Goal: Information Seeking & Learning: Find specific fact

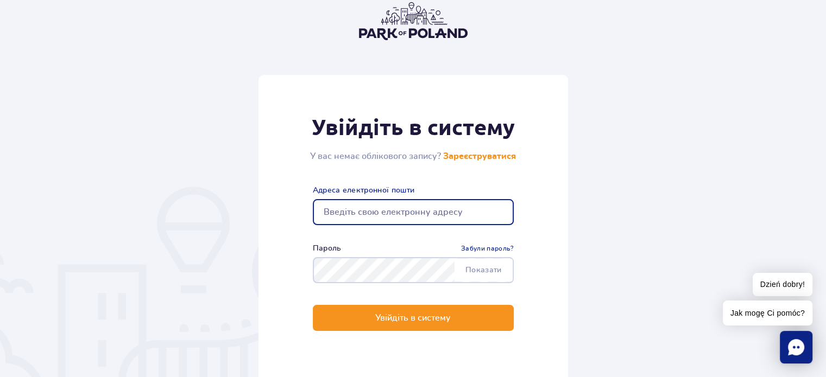
type input "[DOMAIN_NAME][EMAIL_ADDRESS][DOMAIN_NAME]"
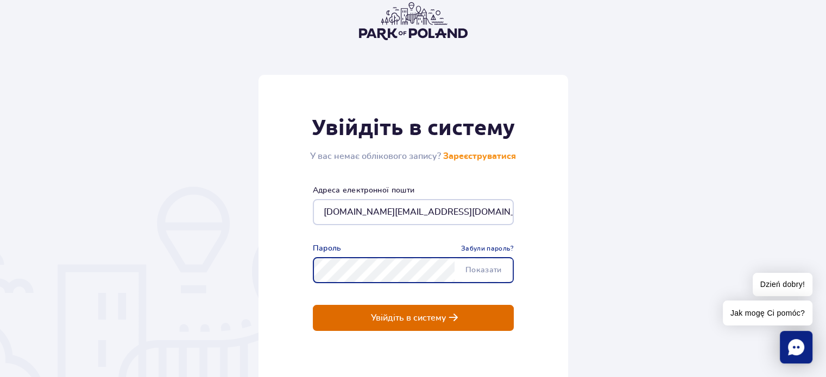
drag, startPoint x: 423, startPoint y: 318, endPoint x: 434, endPoint y: 312, distance: 12.1
click at [428, 315] on p "Увійдіть в систему" at bounding box center [408, 318] width 75 height 10
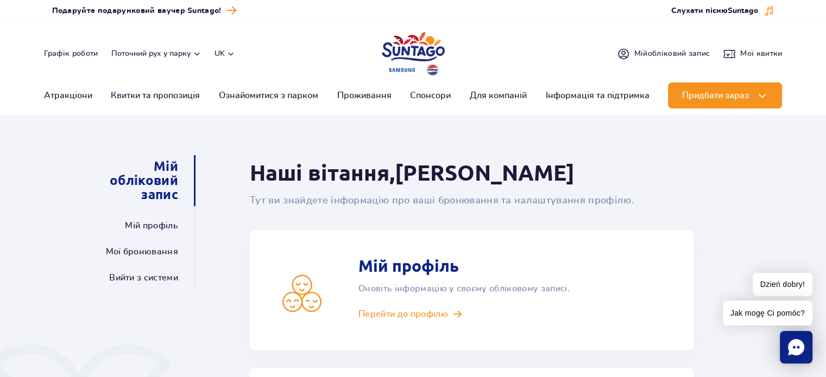
click at [789, 353] on icon "Chat" at bounding box center [796, 347] width 16 height 16
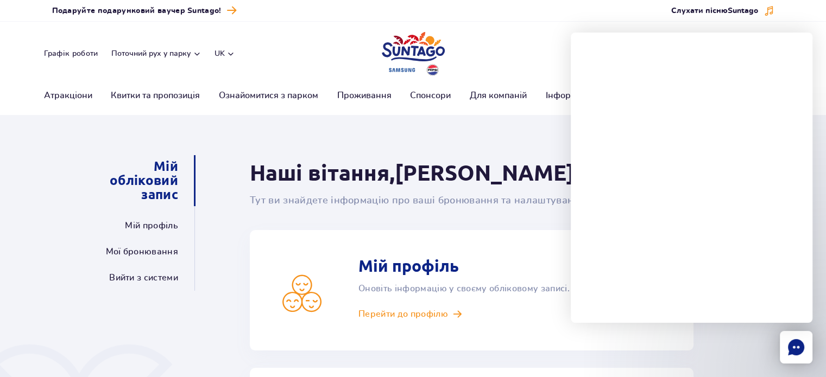
click at [793, 350] on icon "Chat" at bounding box center [796, 347] width 16 height 16
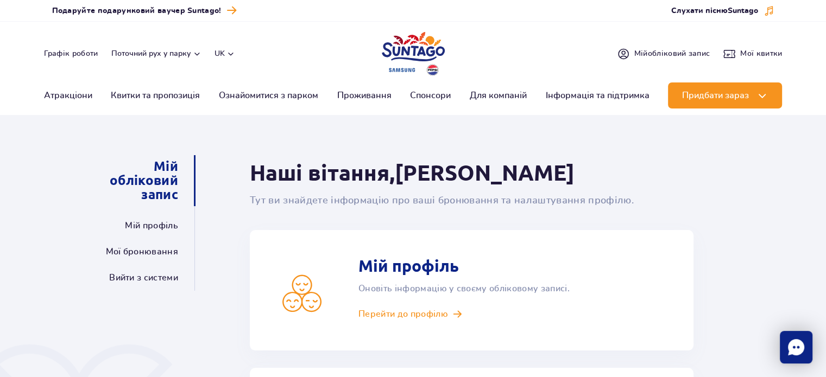
click at [793, 352] on icon "Chat" at bounding box center [796, 347] width 16 height 16
click at [768, 51] on span "Мої квитки" at bounding box center [761, 53] width 42 height 11
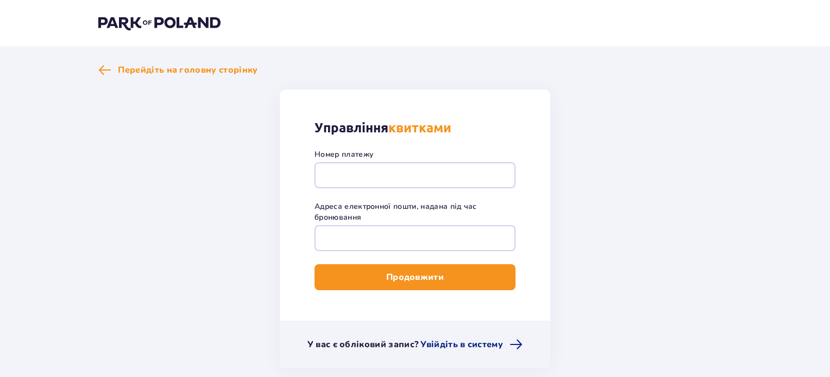
click at [124, 22] on img at bounding box center [159, 22] width 122 height 15
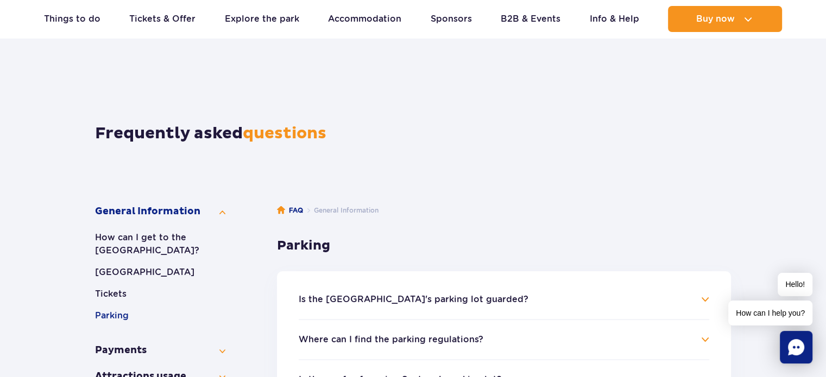
scroll to position [54, 0]
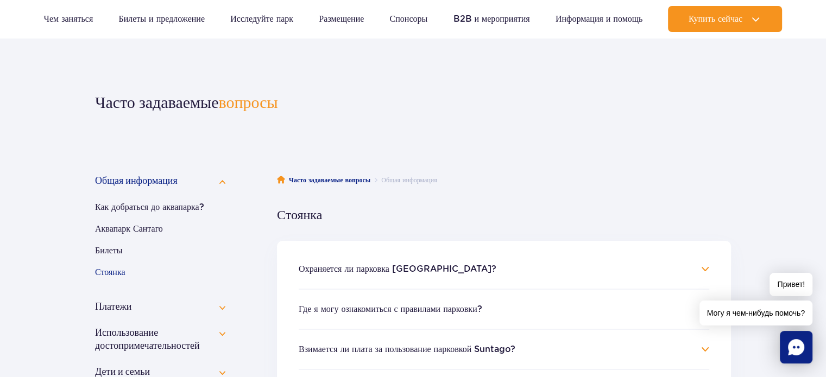
click at [623, 121] on div "Часто задаваемые вопросы" at bounding box center [413, 96] width 652 height 59
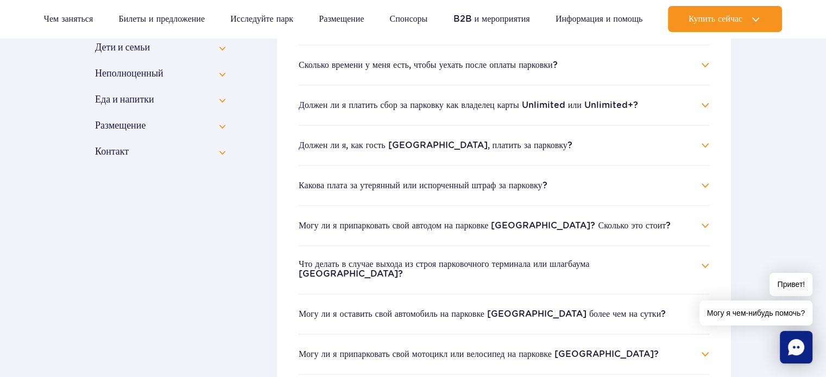
scroll to position [380, 0]
click at [710, 147] on ul "Охраняется ли парковка [GEOGRAPHIC_DATA]? Парковка Suntago не охраняется. Въезд…" at bounding box center [504, 168] width 454 height 507
click at [701, 143] on h4 "Должен ли я, как гость [GEOGRAPHIC_DATA], платить за парковку?" at bounding box center [504, 144] width 410 height 13
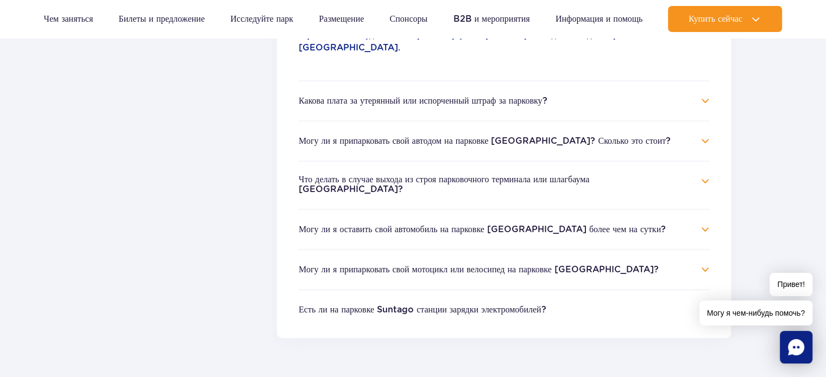
scroll to position [543, 0]
click at [701, 134] on h4 "Могу ли я припарковать свой автодом на парковке [GEOGRAPHIC_DATA]? Сколько это …" at bounding box center [504, 140] width 410 height 13
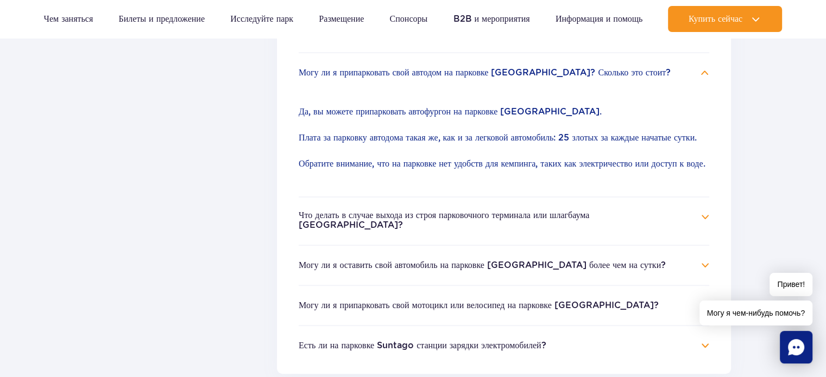
scroll to position [543, 0]
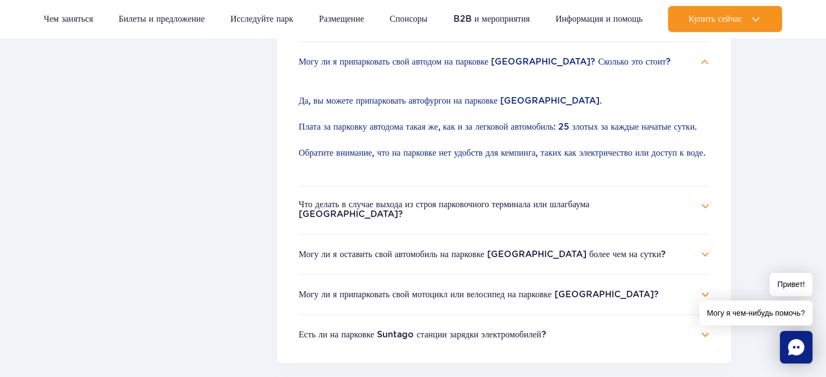
click at [790, 338] on rect "Чат" at bounding box center [796, 347] width 33 height 33
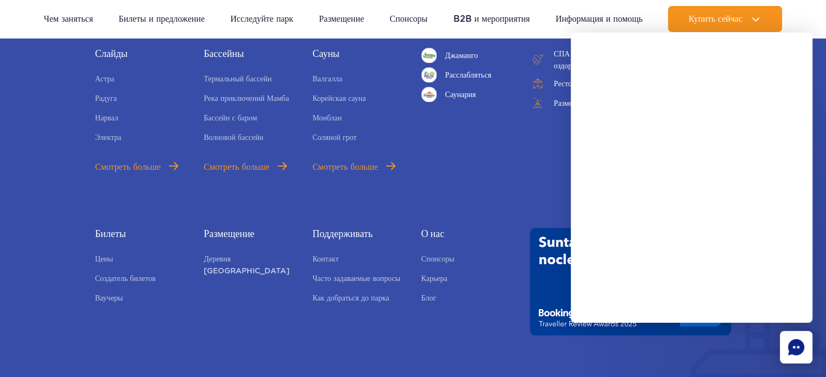
scroll to position [1140, 0]
